Goal: Answer question/provide support: Share knowledge or assist other users

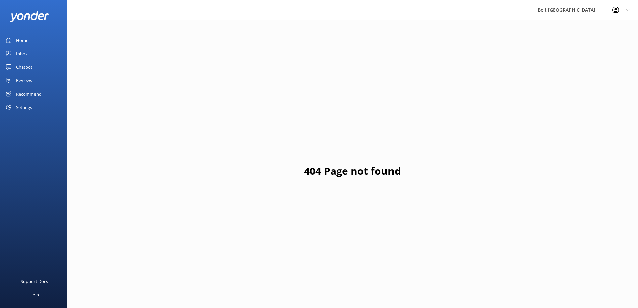
click at [24, 67] on div "Chatbot" at bounding box center [24, 66] width 16 height 13
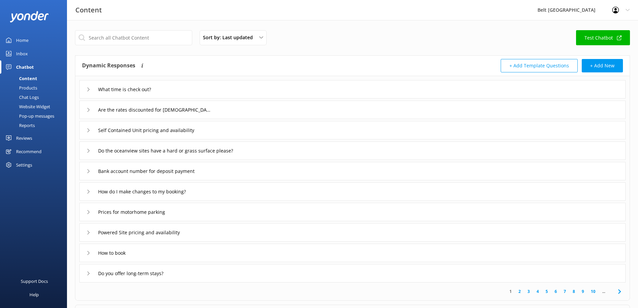
click at [21, 54] on div "Inbox" at bounding box center [22, 53] width 12 height 13
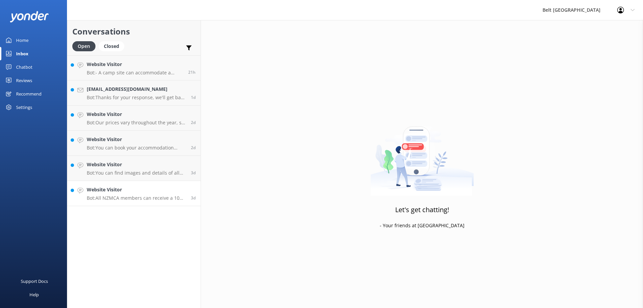
click at [120, 198] on p "Bot: All NZMCA members can receive a 10% discount when booking 3 or more nights…" at bounding box center [136, 198] width 99 height 6
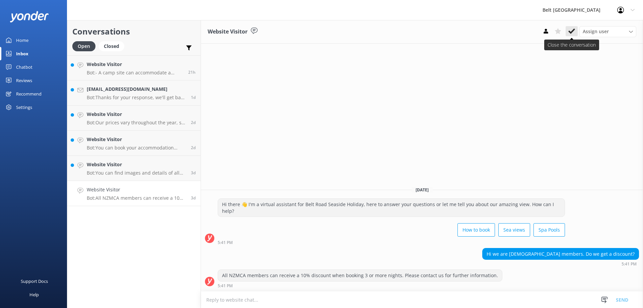
click at [572, 30] on icon at bounding box center [571, 31] width 7 height 7
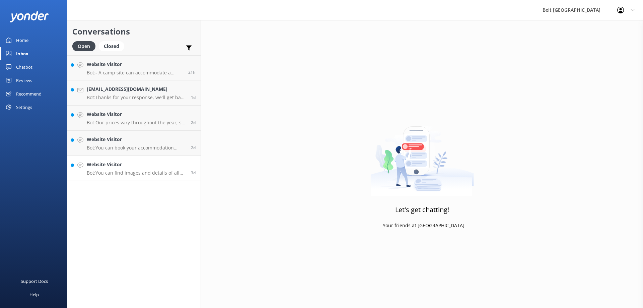
click at [118, 168] on h4 "Website Visitor" at bounding box center [136, 164] width 99 height 7
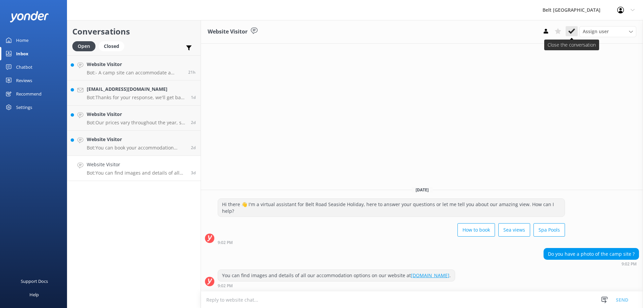
click at [570, 32] on use at bounding box center [571, 30] width 7 height 5
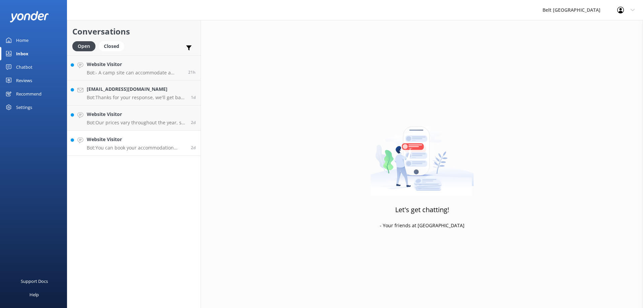
click at [116, 144] on div "Website Visitor Bot: You can book your accommodation directly on our website at…" at bounding box center [136, 143] width 99 height 15
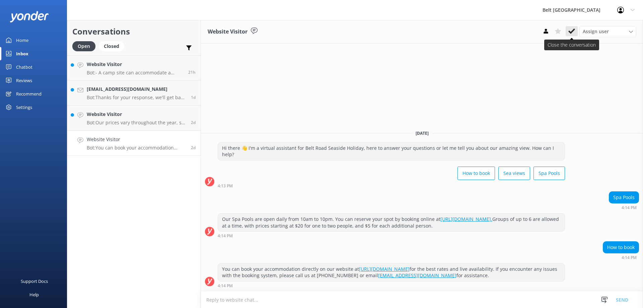
click at [571, 28] on icon at bounding box center [571, 31] width 7 height 7
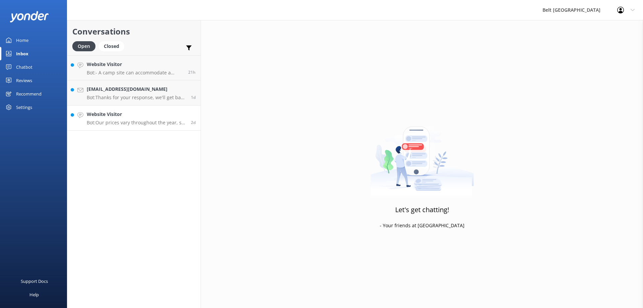
click at [129, 127] on link "Website Visitor Bot: Our prices vary throughout the year, so it’s best to check…" at bounding box center [133, 117] width 133 height 25
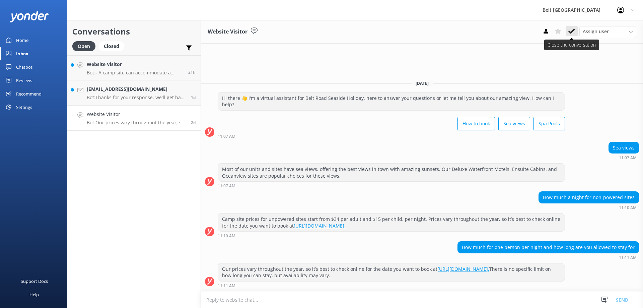
click at [575, 29] on button at bounding box center [571, 31] width 12 height 10
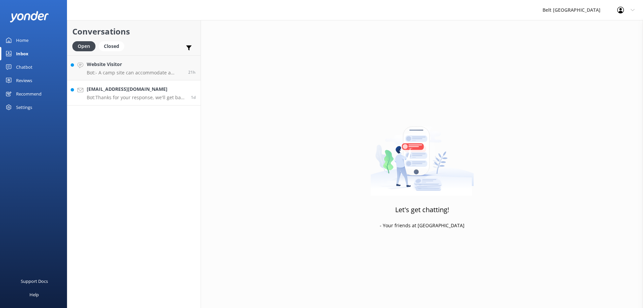
click at [144, 86] on h4 "[EMAIL_ADDRESS][DOMAIN_NAME]" at bounding box center [136, 88] width 99 height 7
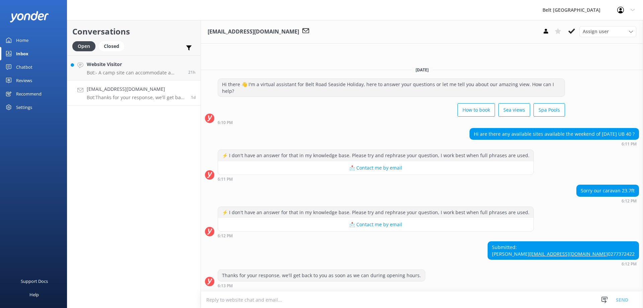
drag, startPoint x: 602, startPoint y: 255, endPoint x: 557, endPoint y: 235, distance: 49.4
click at [557, 241] on div "Submitted: [PERSON_NAME] [EMAIL_ADDRESS][DOMAIN_NAME] 0277372422 6:12 PM" at bounding box center [422, 253] width 442 height 25
copy div "Submitted: [PERSON_NAME] [EMAIL_ADDRESS][DOMAIN_NAME] 0277372422"
click at [484, 256] on div "Submitted: [PERSON_NAME] [EMAIL_ADDRESS][DOMAIN_NAME] 0277372422 6:12 PM" at bounding box center [422, 253] width 442 height 25
drag, startPoint x: 599, startPoint y: 253, endPoint x: 561, endPoint y: 231, distance: 43.5
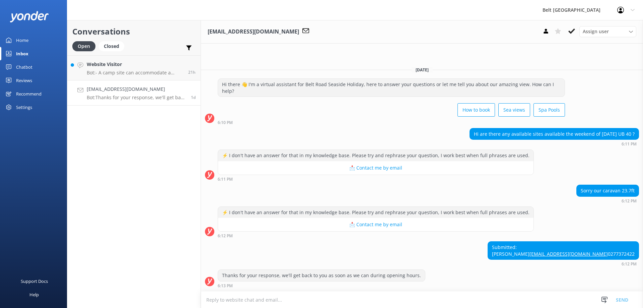
click at [561, 241] on div "Submitted: [PERSON_NAME] [EMAIL_ADDRESS][DOMAIN_NAME] 0277372422 6:12 PM" at bounding box center [422, 253] width 442 height 25
copy div "Submitted: [PERSON_NAME] [EMAIL_ADDRESS][DOMAIN_NAME] 0277372422"
click at [603, 257] on div "Submitted: [PERSON_NAME] [EMAIL_ADDRESS][DOMAIN_NAME] 0277372422" at bounding box center [563, 250] width 151 height 18
click at [573, 30] on use at bounding box center [571, 30] width 7 height 5
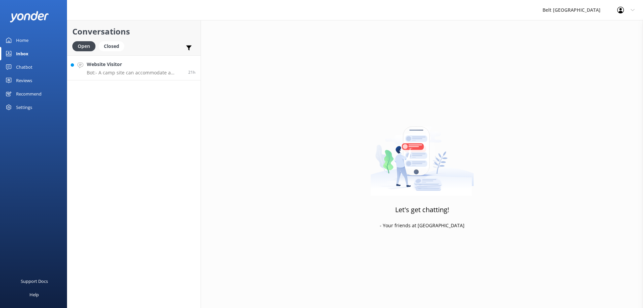
click at [117, 74] on p "Bot: - A camp site can accommodate a maximum of 8 people. - Ensuite Cabins and …" at bounding box center [135, 73] width 96 height 6
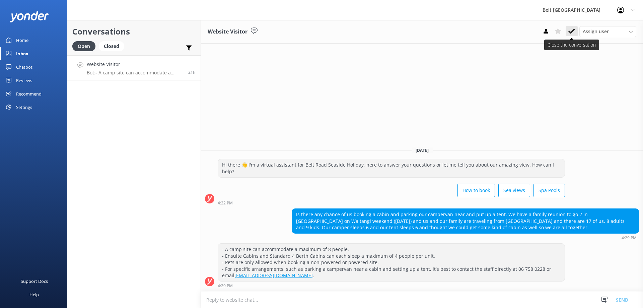
click at [573, 31] on use at bounding box center [571, 30] width 7 height 5
